Goal: Task Accomplishment & Management: Use online tool/utility

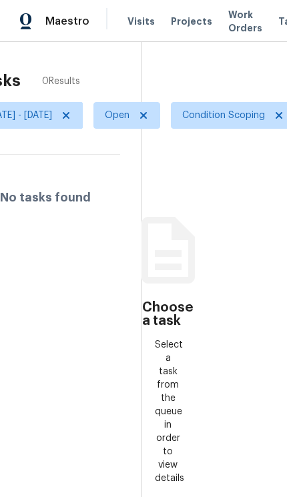
scroll to position [0, 75]
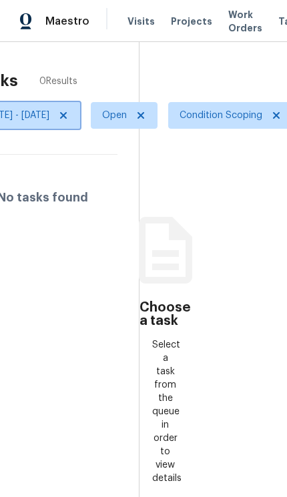
click at [67, 115] on icon at bounding box center [63, 115] width 7 height 7
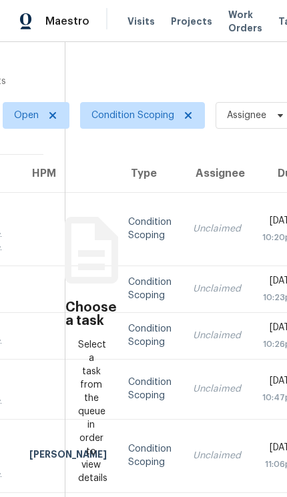
scroll to position [0, 155]
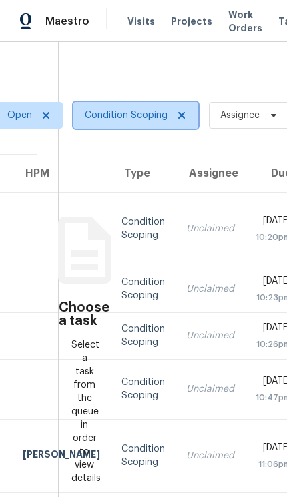
click at [115, 107] on span "Condition Scoping" at bounding box center [135, 115] width 125 height 27
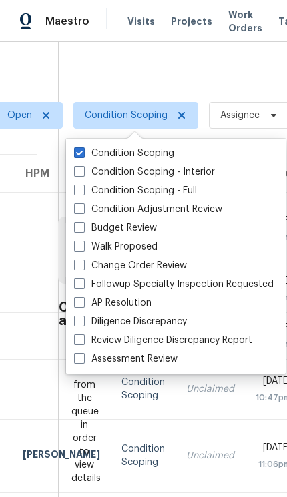
click at [153, 171] on label "Condition Scoping - Interior" at bounding box center [144, 171] width 141 height 13
click at [83, 171] on input "Condition Scoping - Interior" at bounding box center [78, 169] width 9 height 9
checkbox input "true"
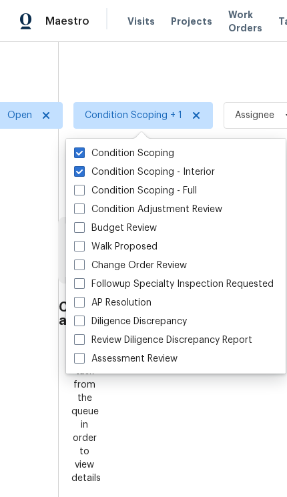
click at [151, 191] on label "Condition Scoping - Full" at bounding box center [135, 190] width 123 height 13
click at [83, 191] on input "Condition Scoping - Full" at bounding box center [78, 188] width 9 height 9
checkbox input "true"
click at [131, 150] on label "Condition Scoping" at bounding box center [124, 153] width 100 height 13
click at [83, 150] on input "Condition Scoping" at bounding box center [78, 151] width 9 height 9
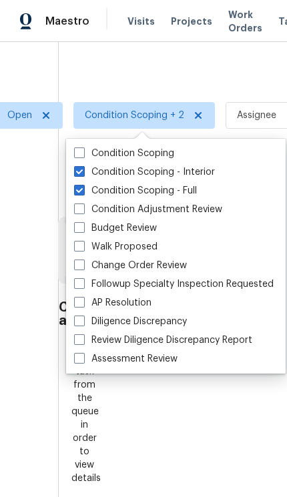
checkbox input "false"
click at [80, 87] on div at bounding box center [143, 248] width 287 height 497
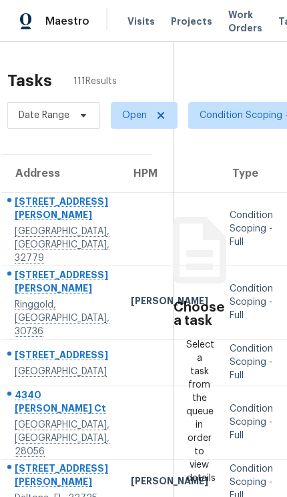
scroll to position [0, 40]
